Goal: Find specific page/section: Find specific page/section

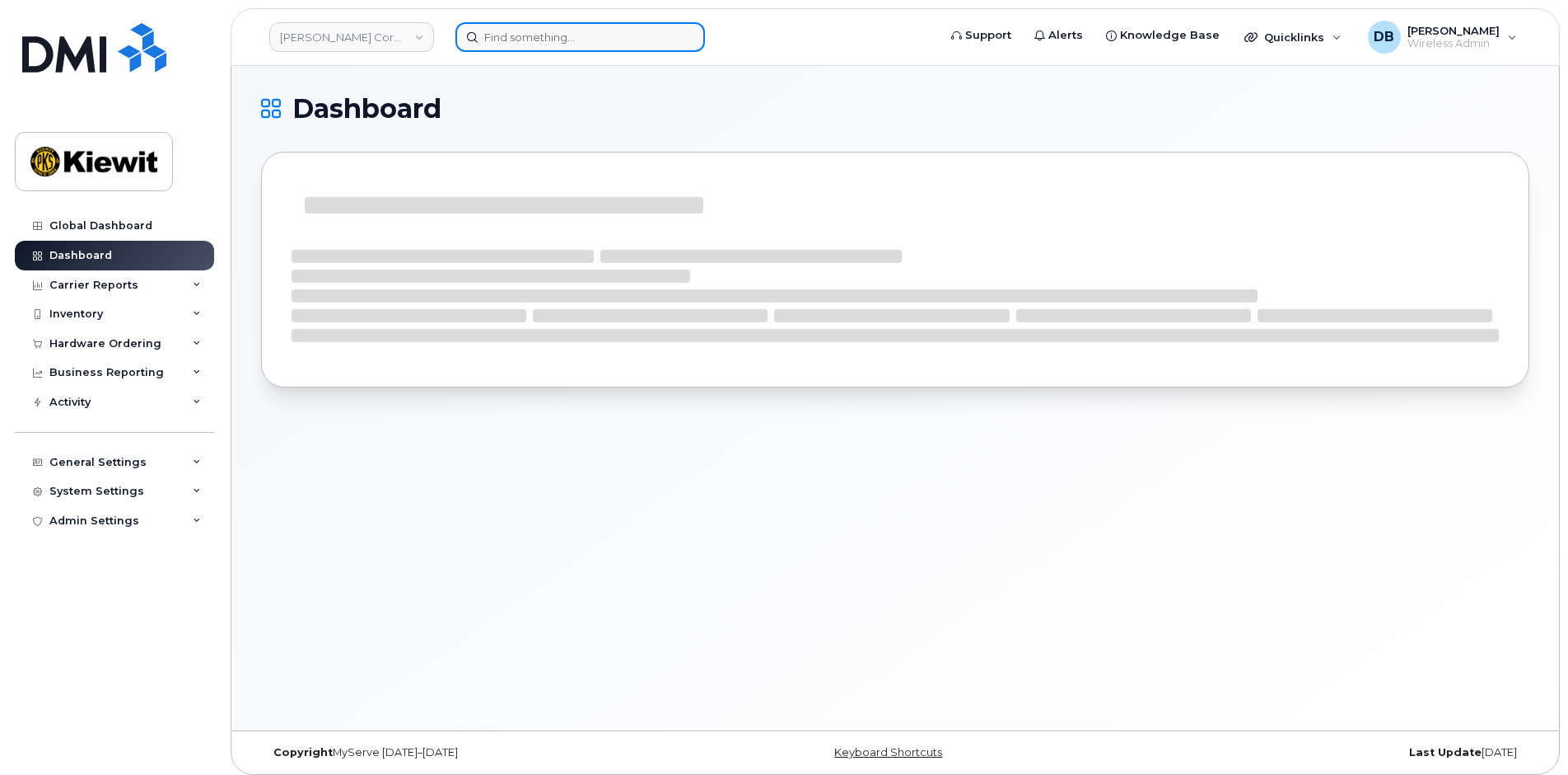
click at [508, 38] on input at bounding box center [580, 37] width 249 height 30
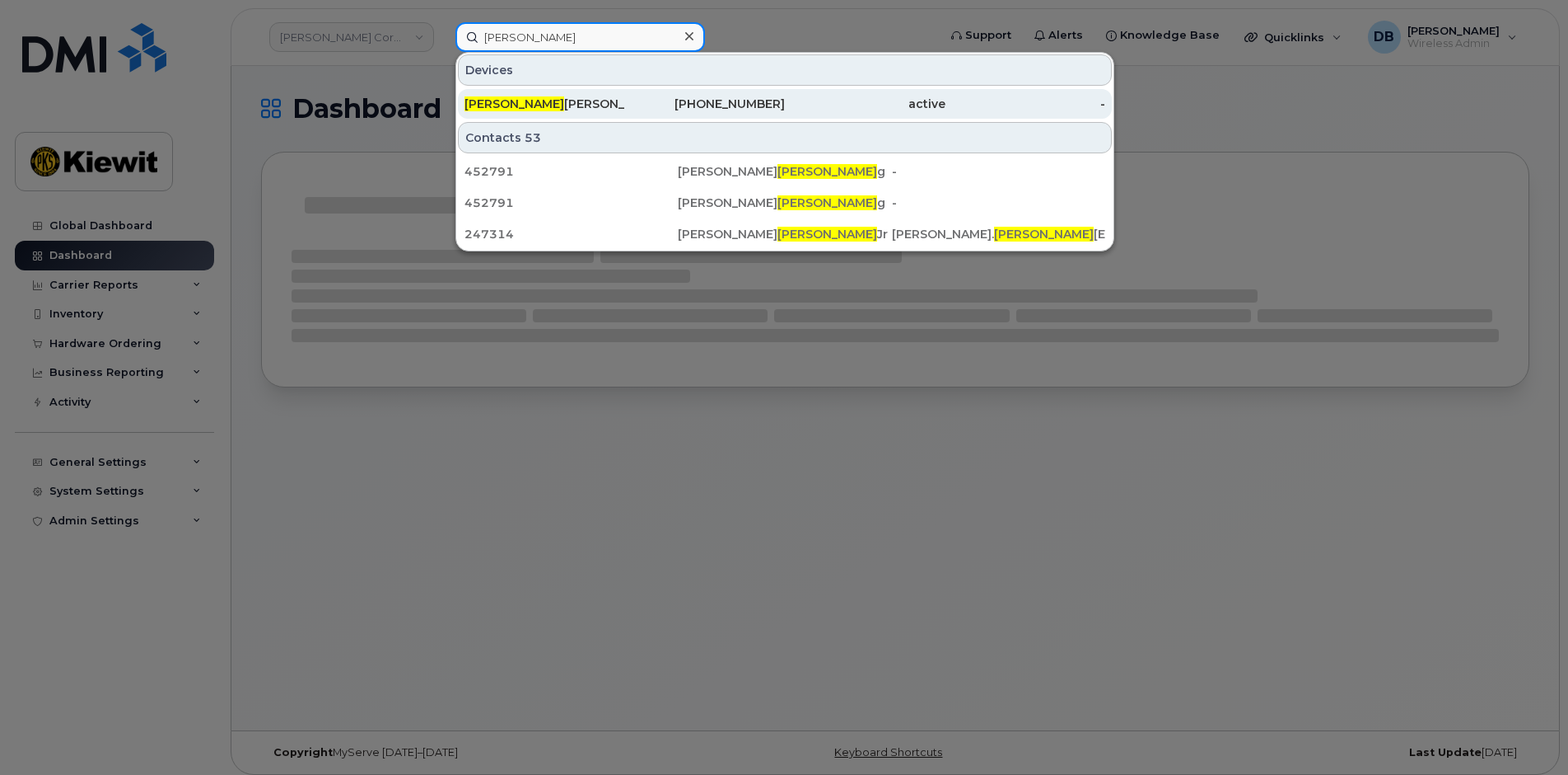
type input "marlin"
click at [500, 99] on span "Marlin" at bounding box center [514, 103] width 99 height 15
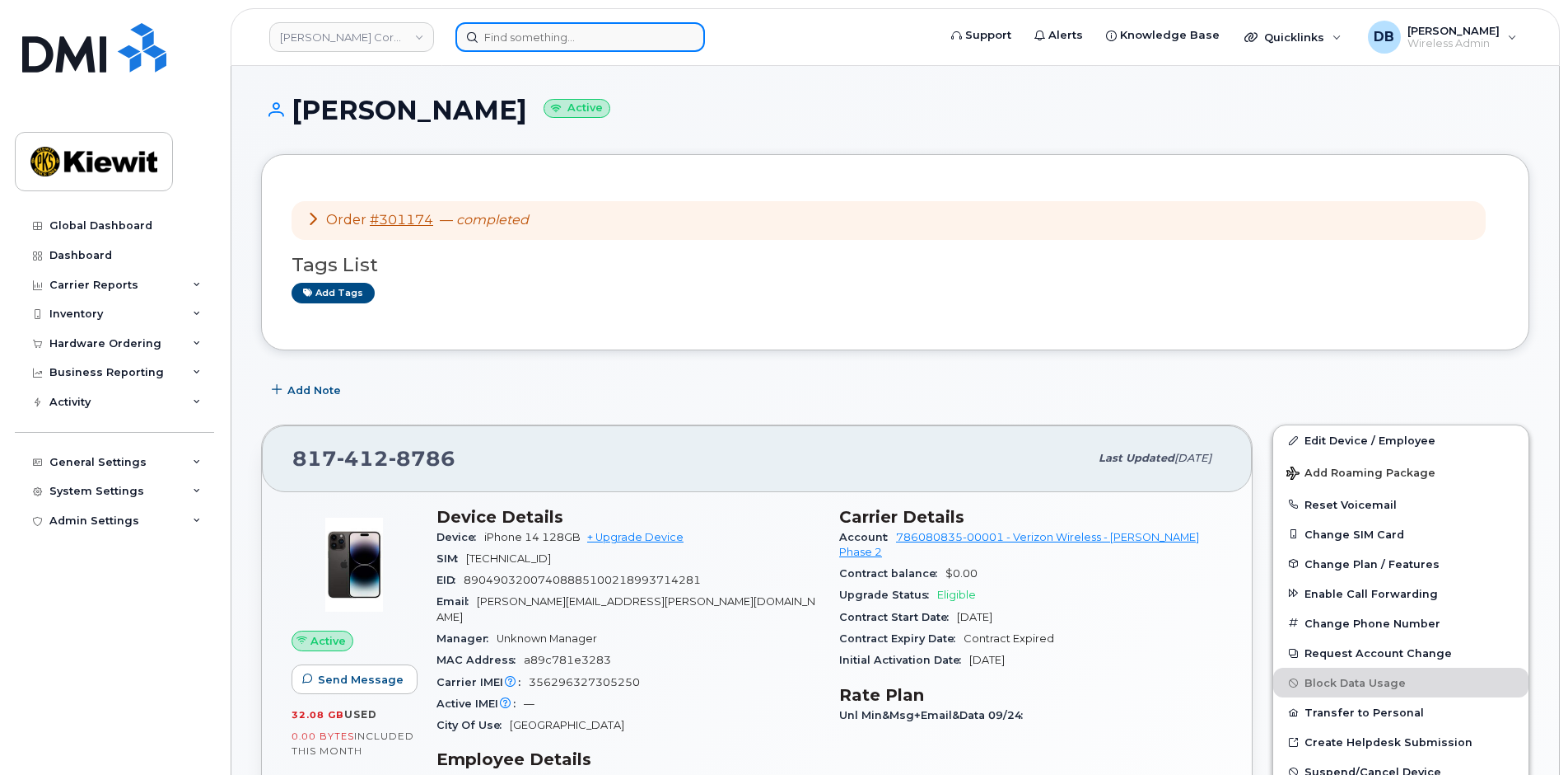
click at [566, 46] on input at bounding box center [580, 37] width 249 height 30
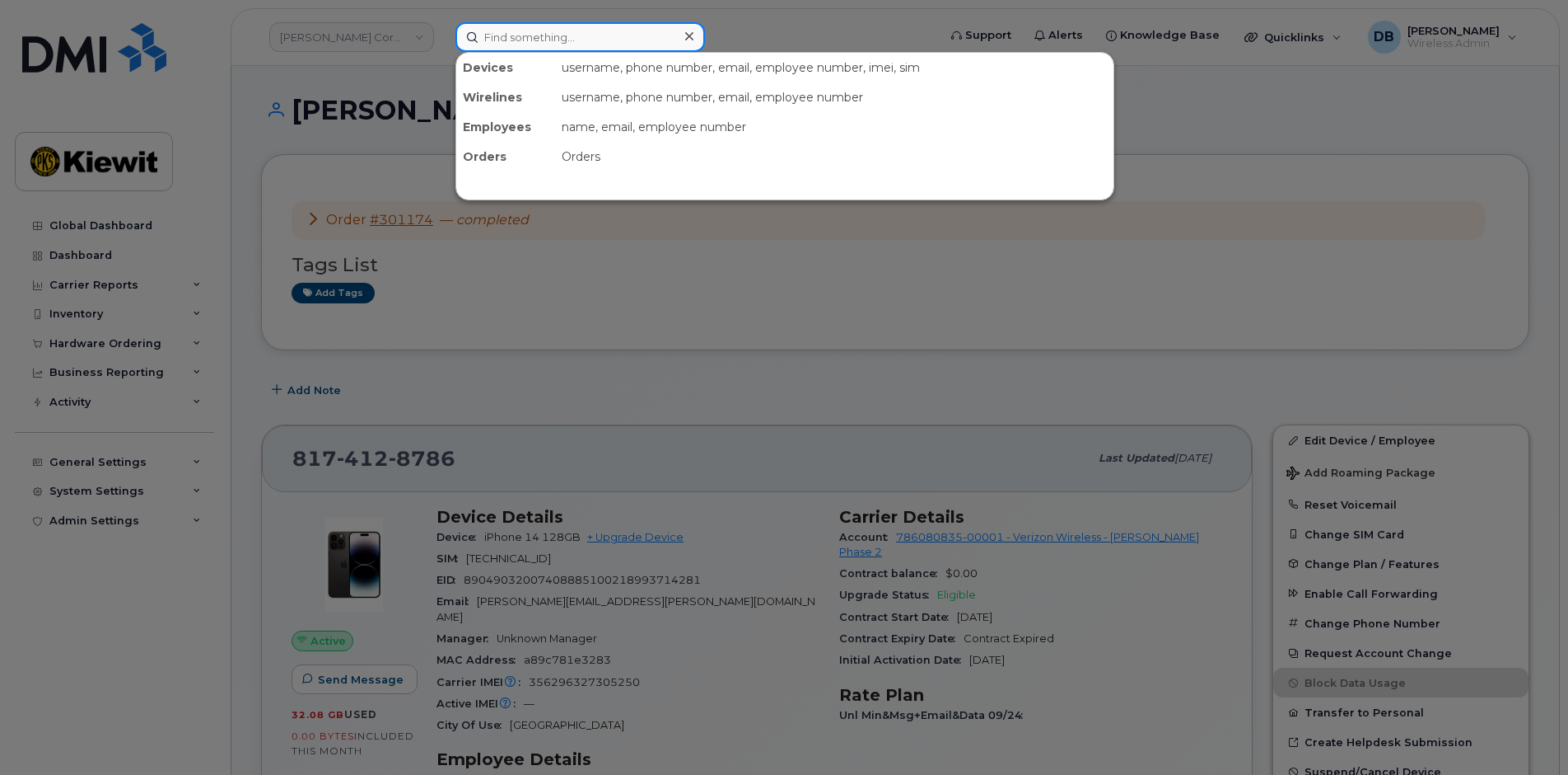
paste input "355031538581048"
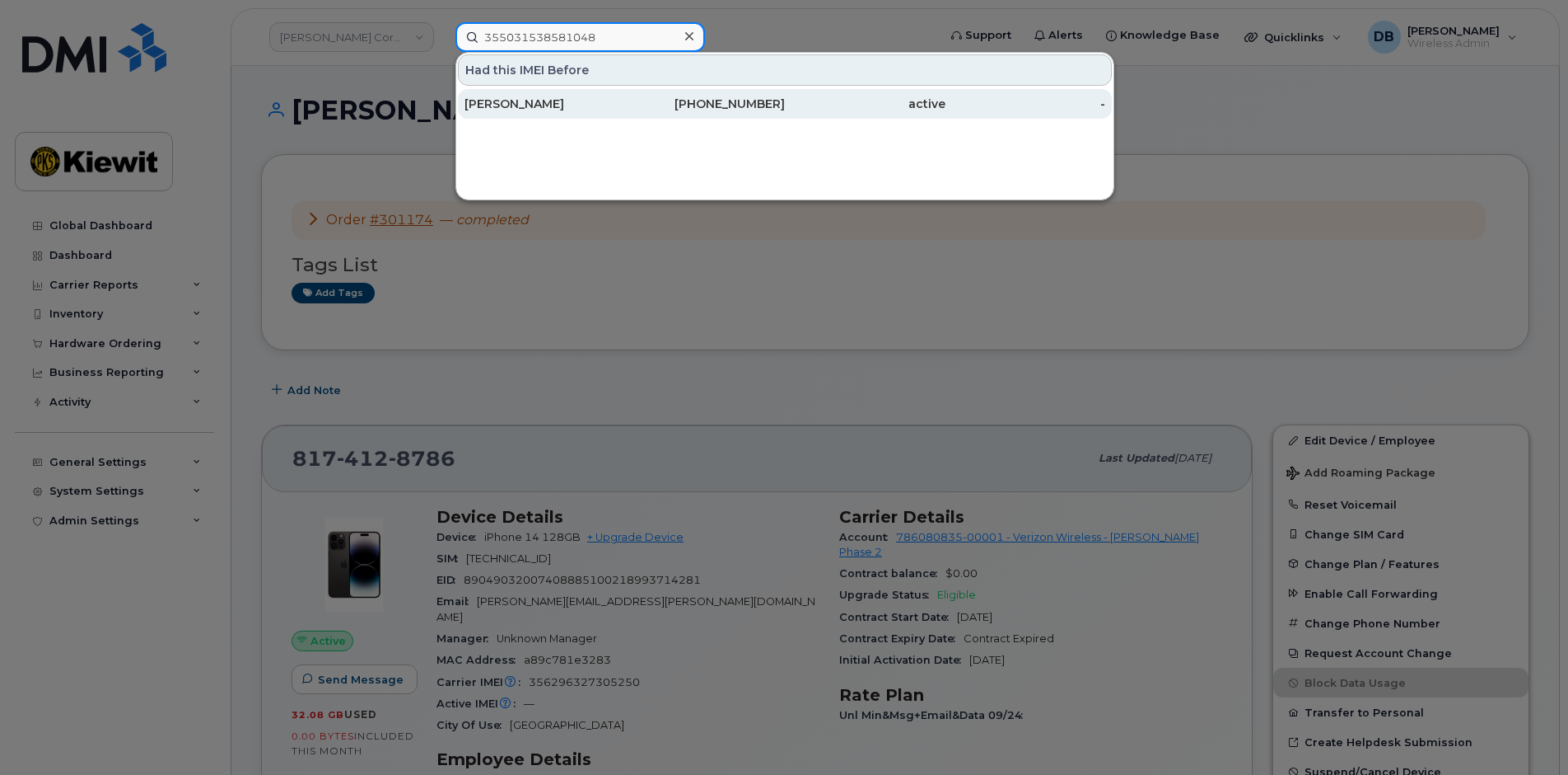
type input "355031538581048"
click at [522, 112] on div "[PERSON_NAME]" at bounding box center [544, 104] width 160 height 30
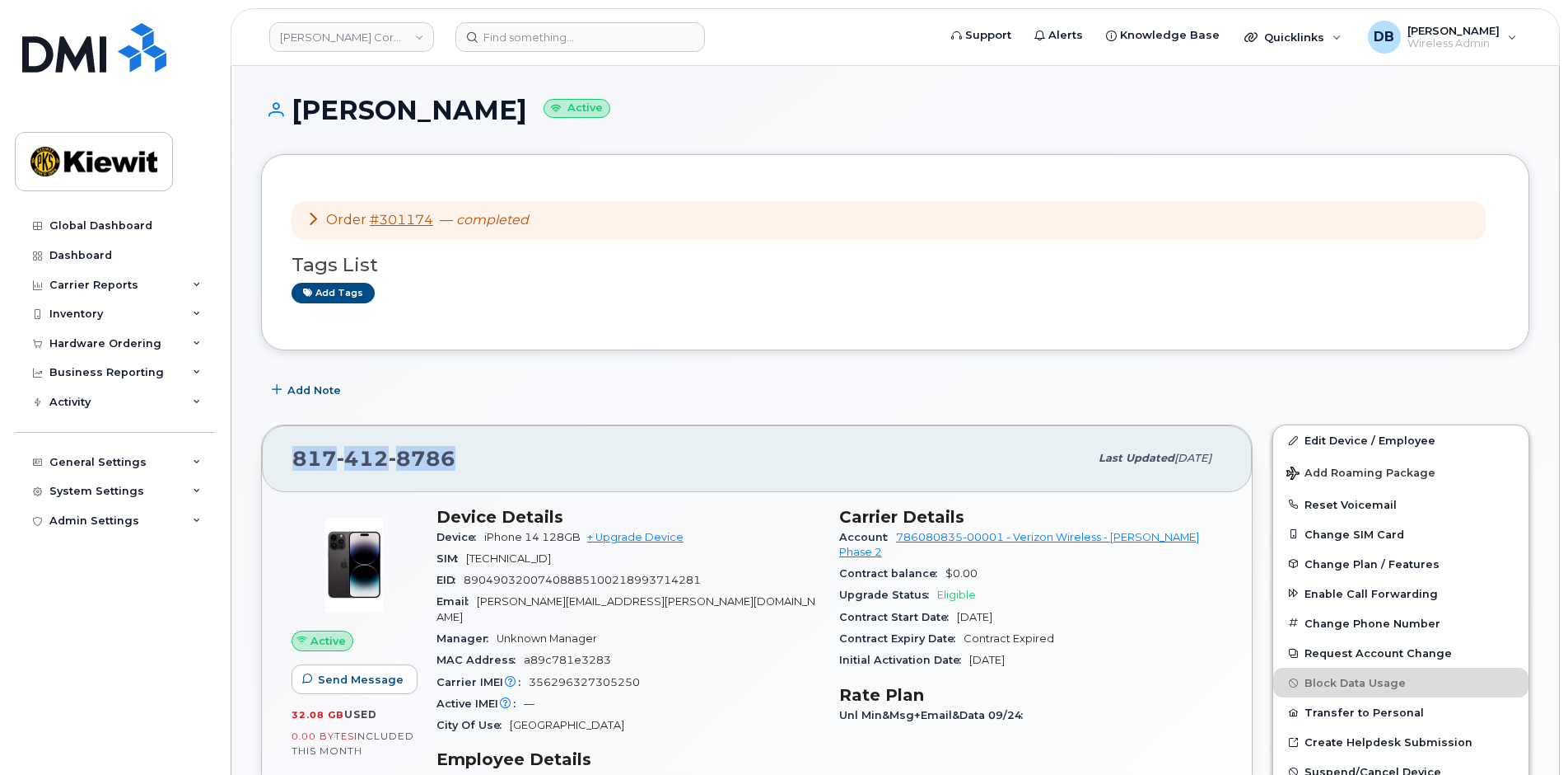
drag, startPoint x: 467, startPoint y: 459, endPoint x: 287, endPoint y: 442, distance: 180.8
click at [287, 442] on div "[PHONE_NUMBER] Last updated [DATE]" at bounding box center [757, 458] width 990 height 66
